Goal: Communication & Community: Participate in discussion

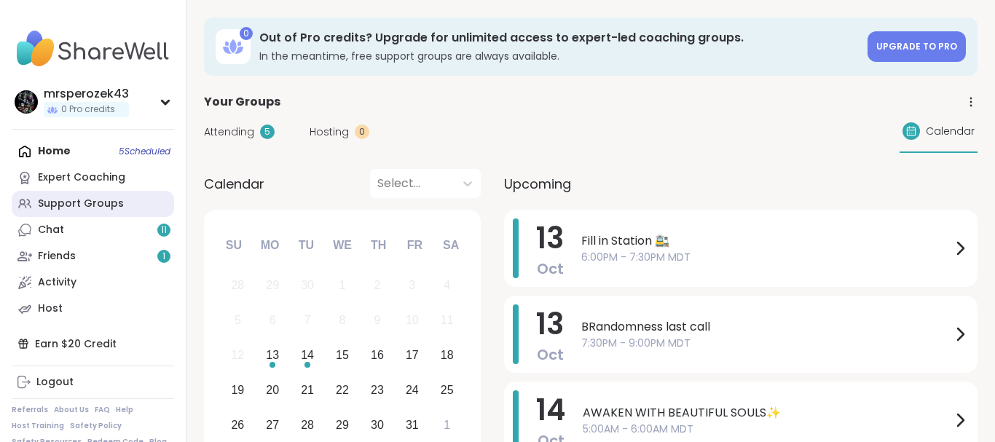
click at [68, 197] on div "Support Groups" at bounding box center [81, 204] width 86 height 15
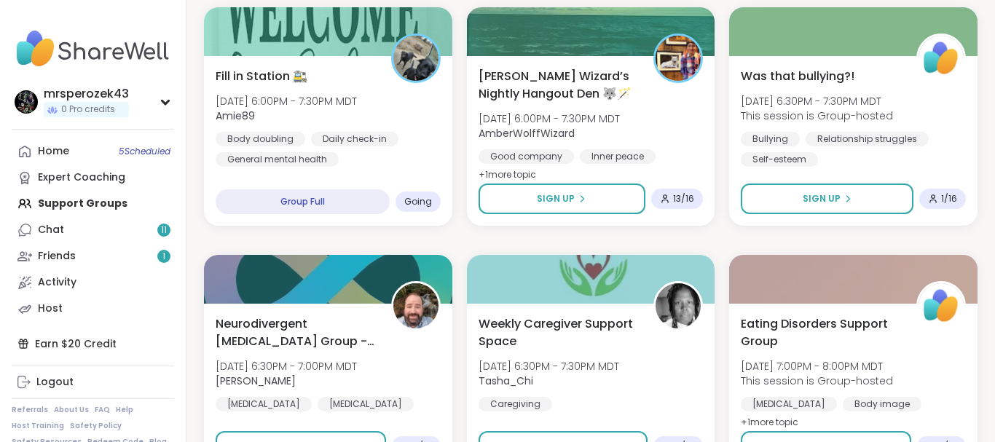
scroll to position [917, 0]
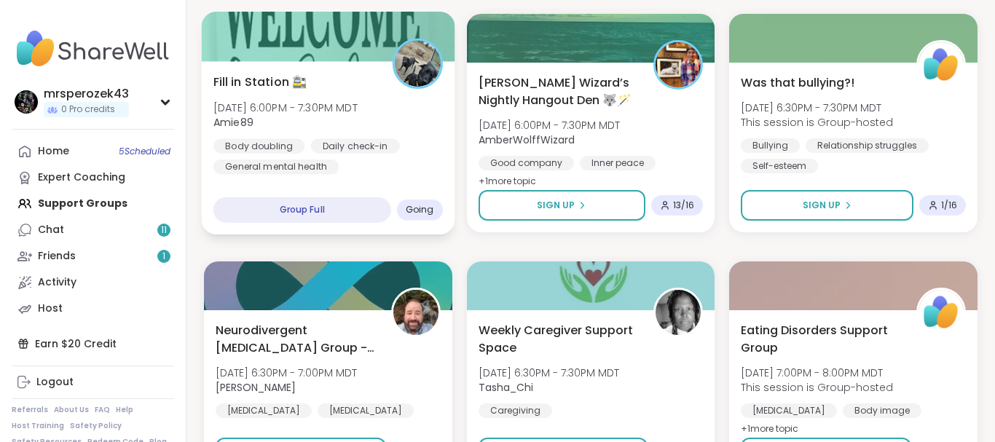
click at [275, 124] on span "Amie89" at bounding box center [285, 122] width 144 height 15
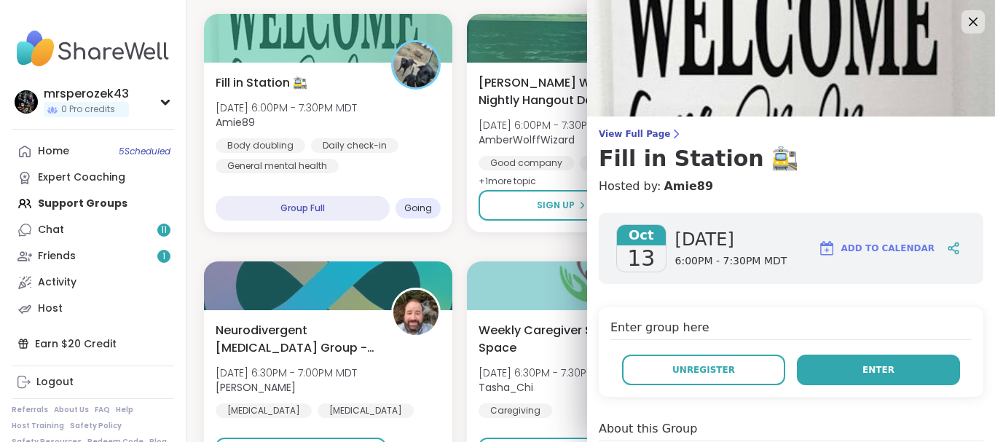
click at [843, 364] on button "Enter" at bounding box center [878, 370] width 163 height 31
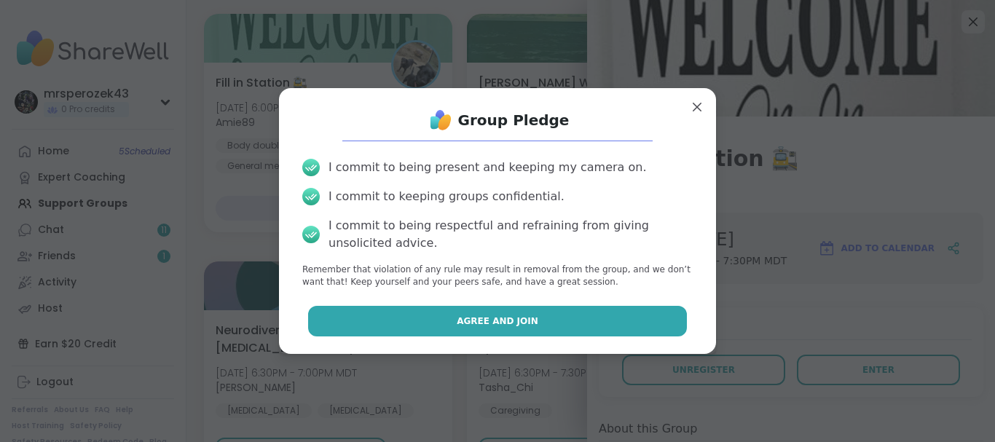
click at [540, 318] on button "Agree and Join" at bounding box center [498, 321] width 380 height 31
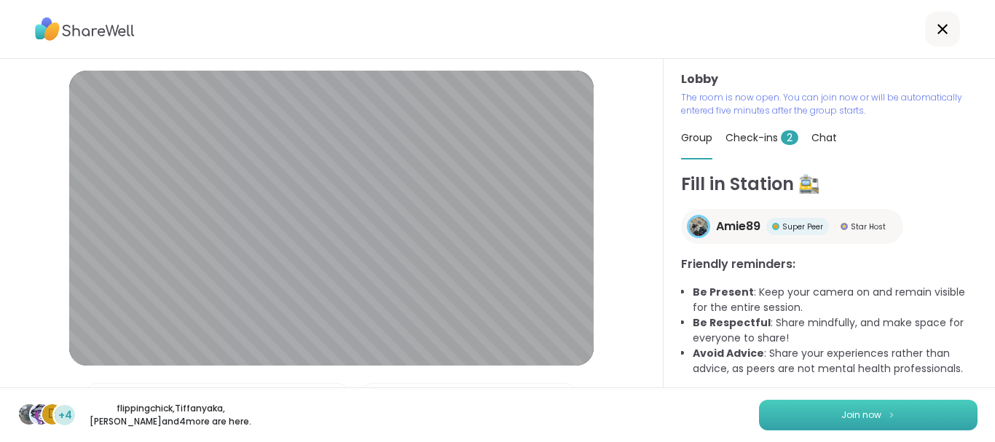
click at [895, 415] on img at bounding box center [891, 415] width 9 height 8
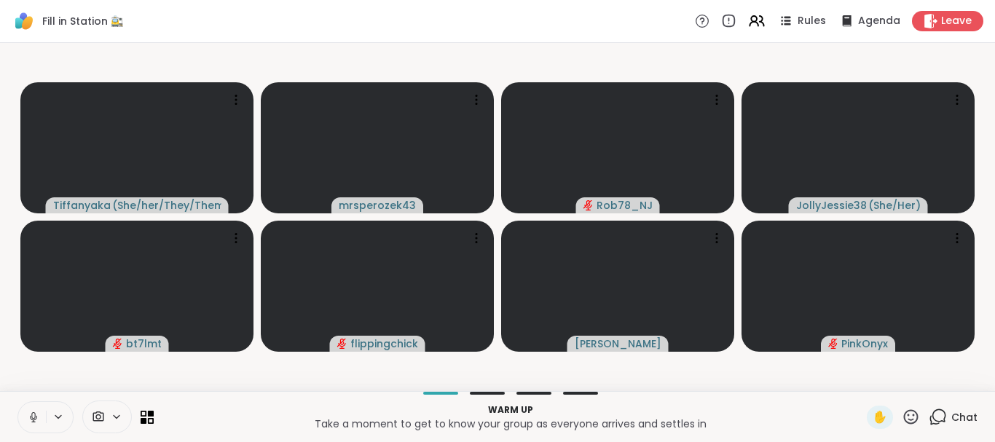
click at [35, 415] on icon at bounding box center [33, 415] width 4 height 7
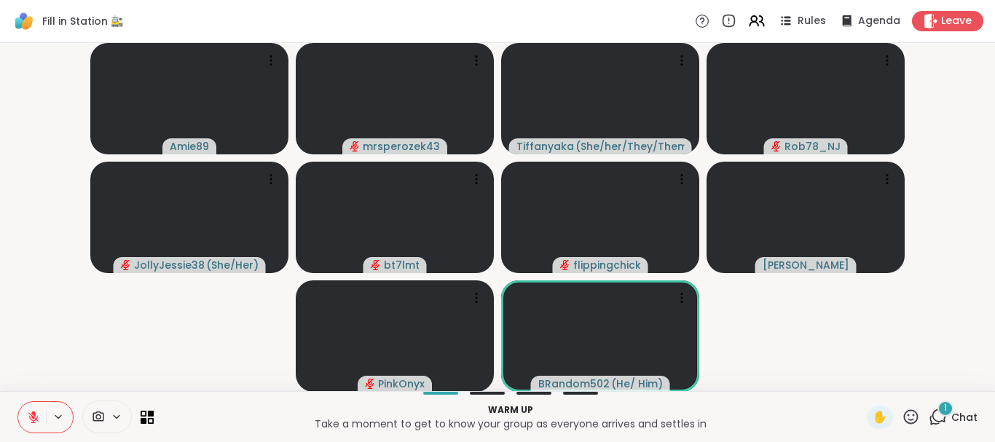
click at [946, 407] on span "1" at bounding box center [945, 408] width 3 height 12
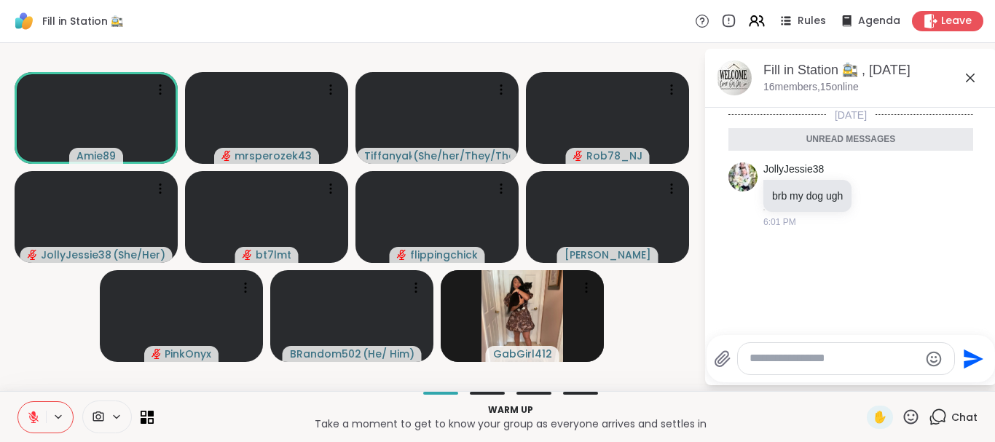
click at [966, 77] on icon at bounding box center [970, 77] width 17 height 17
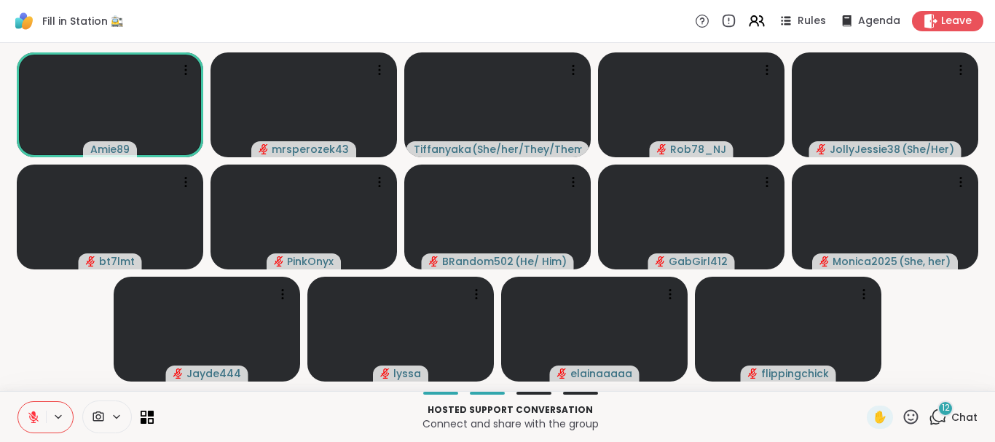
click at [29, 415] on icon at bounding box center [33, 417] width 13 height 13
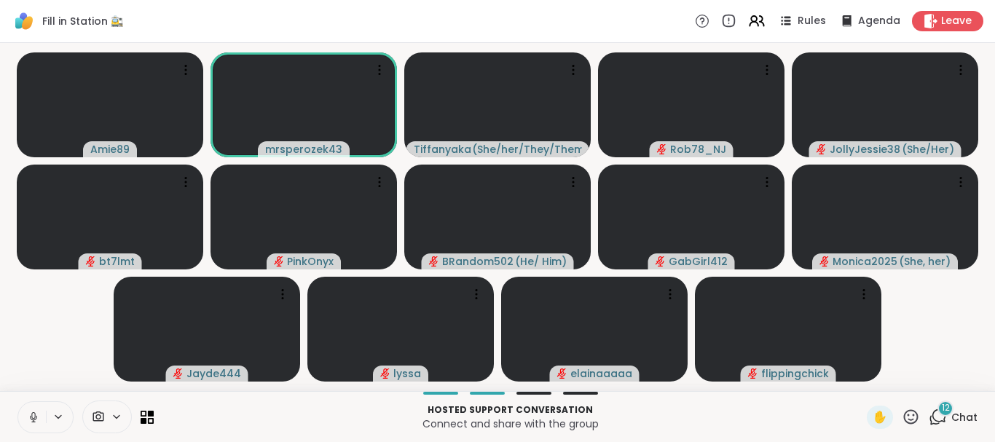
click at [33, 416] on icon at bounding box center [33, 417] width 13 height 13
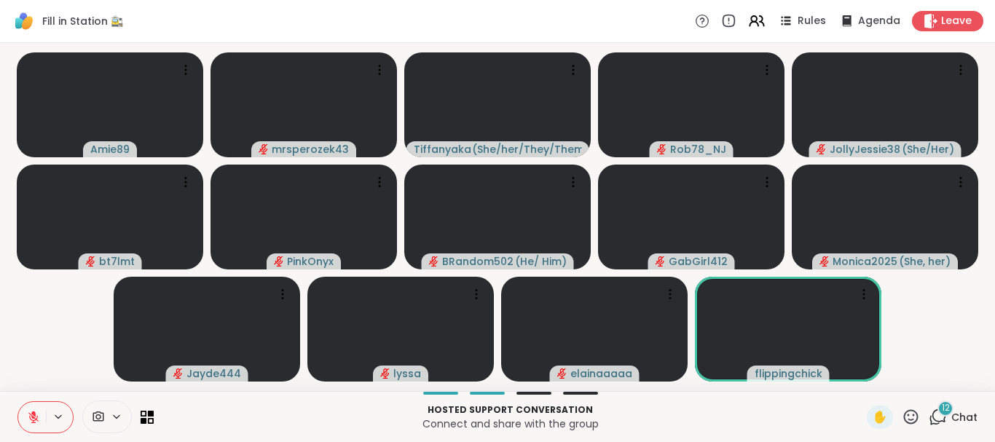
click at [945, 409] on span "12" at bounding box center [946, 408] width 8 height 12
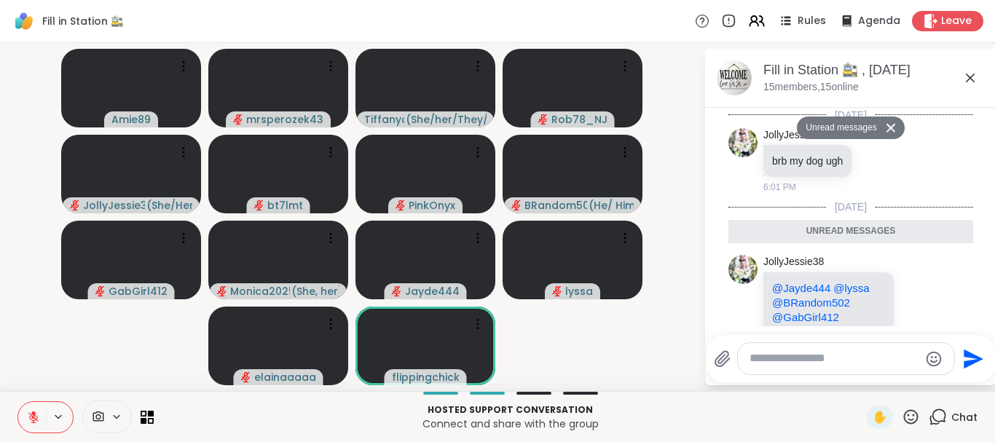
scroll to position [1568, 0]
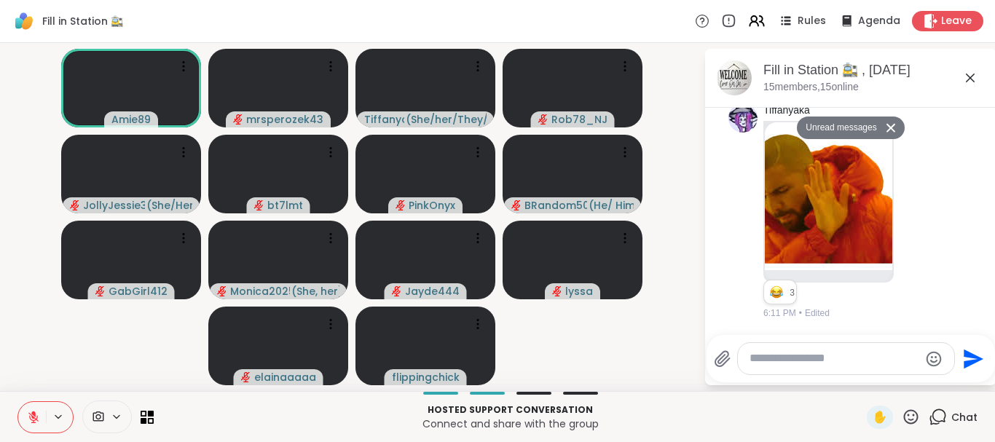
click at [772, 358] on textarea "Type your message" at bounding box center [835, 358] width 170 height 15
type textarea "***"
click at [973, 353] on icon "Send" at bounding box center [973, 359] width 23 height 23
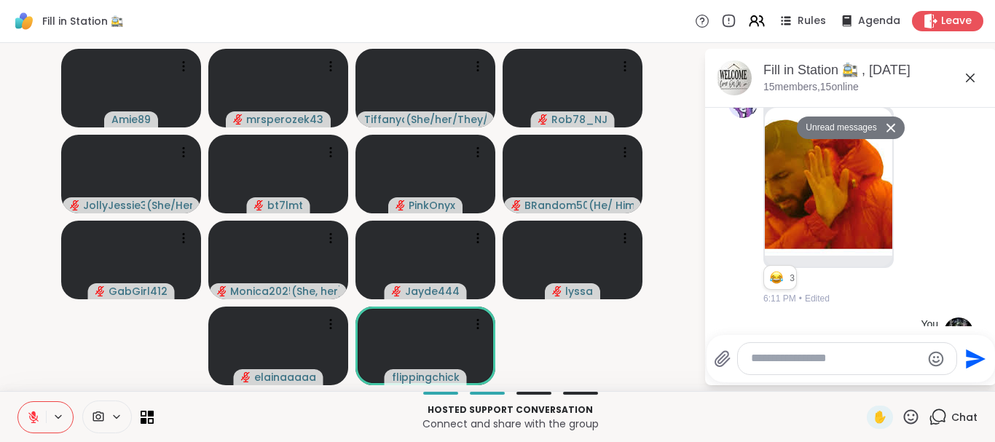
scroll to position [1610, 0]
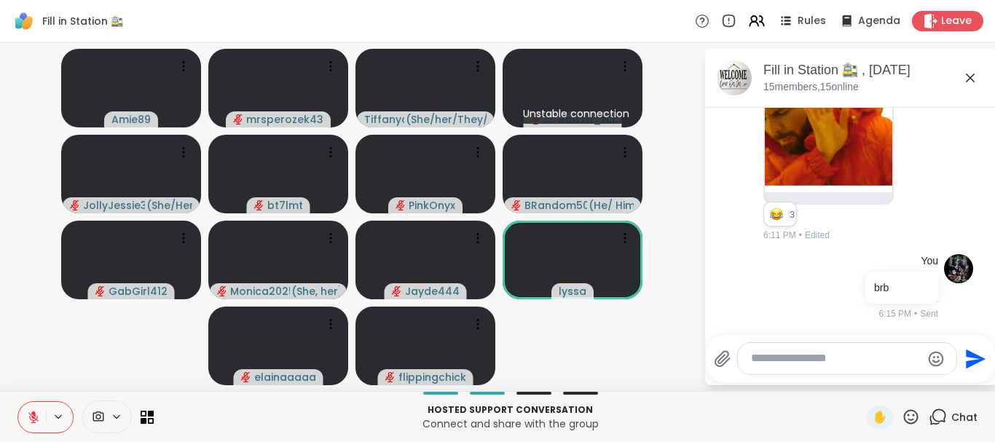
click at [968, 77] on icon at bounding box center [970, 78] width 9 height 9
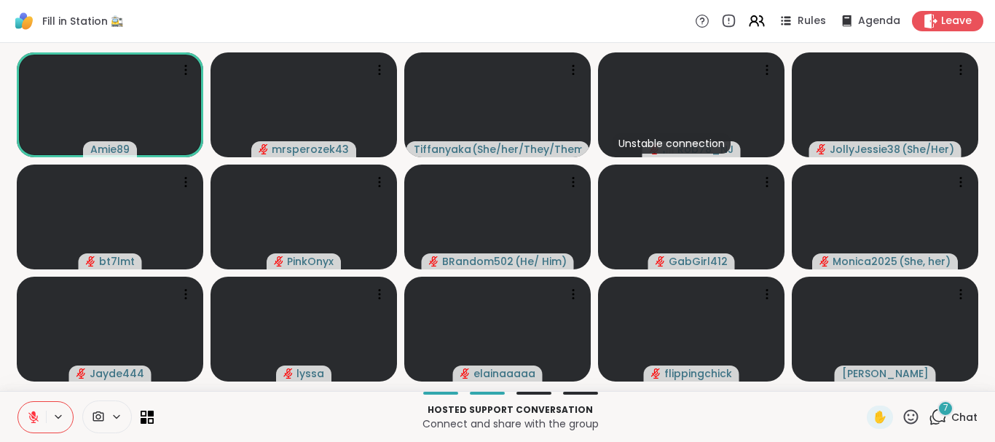
click at [946, 408] on span "7" at bounding box center [946, 408] width 5 height 12
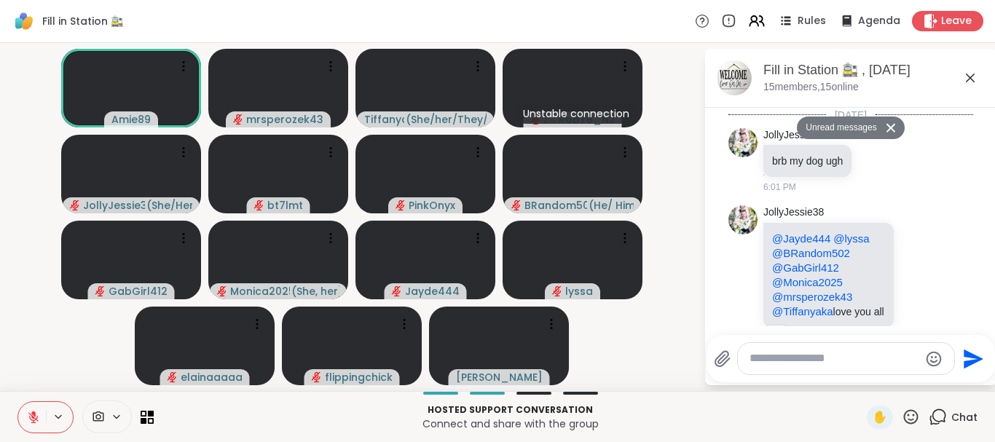
scroll to position [2233, 0]
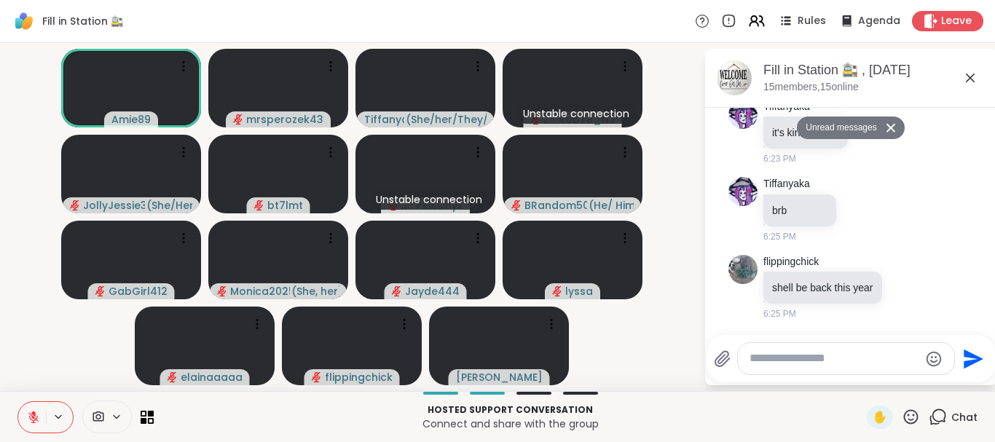
click at [842, 371] on div at bounding box center [846, 358] width 216 height 31
click at [828, 363] on textarea "Type your message" at bounding box center [835, 358] width 170 height 15
type textarea "***"
click at [968, 352] on icon "Send" at bounding box center [976, 359] width 20 height 20
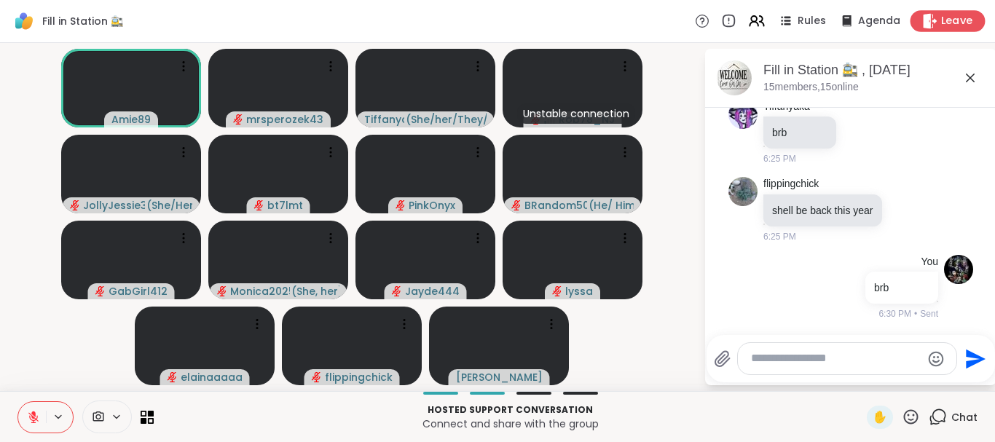
click at [954, 21] on span "Leave" at bounding box center [957, 21] width 32 height 15
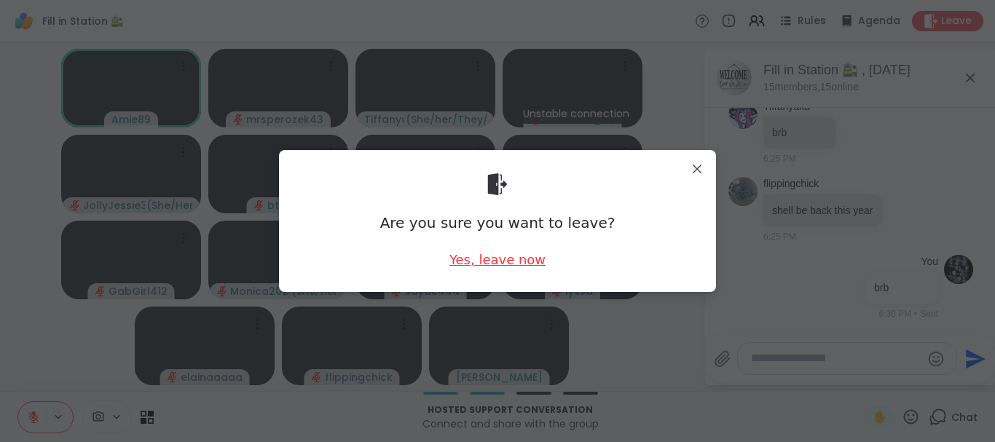
click at [503, 256] on div "Yes, leave now" at bounding box center [498, 260] width 96 height 18
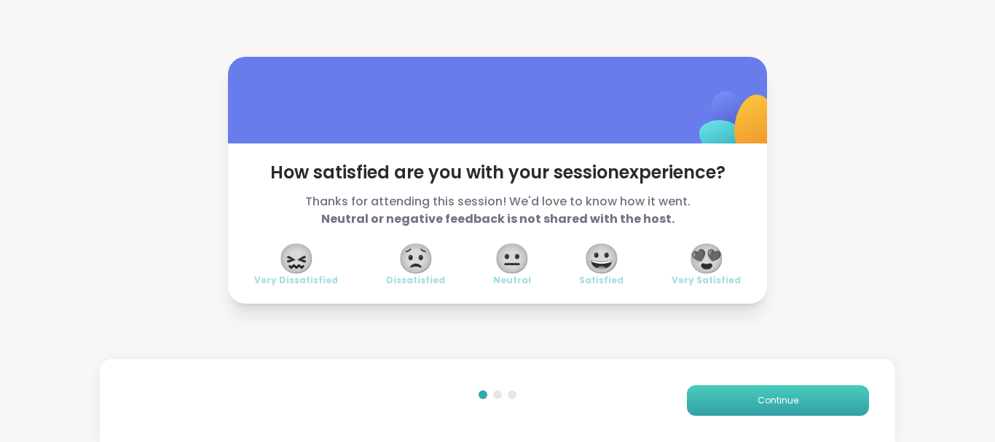
click at [774, 393] on button "Continue" at bounding box center [778, 400] width 182 height 31
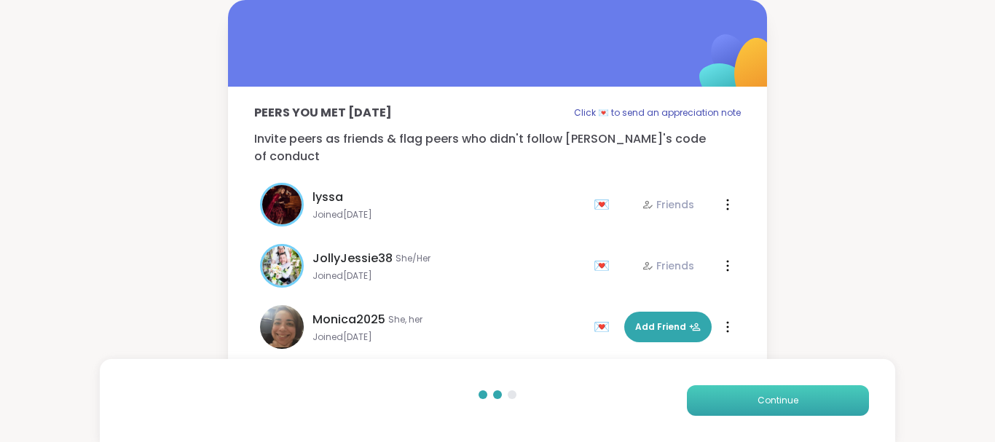
click at [774, 393] on button "Continue" at bounding box center [778, 400] width 182 height 31
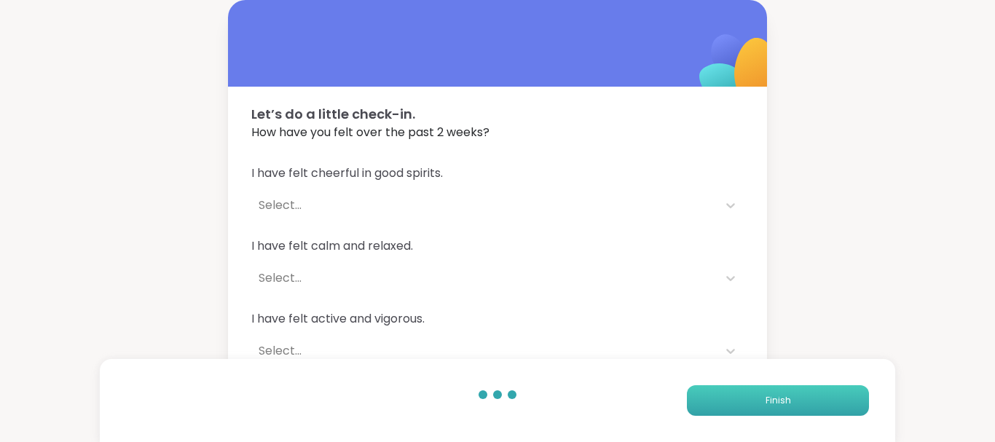
click at [774, 393] on button "Finish" at bounding box center [778, 400] width 182 height 31
